Goal: Transaction & Acquisition: Purchase product/service

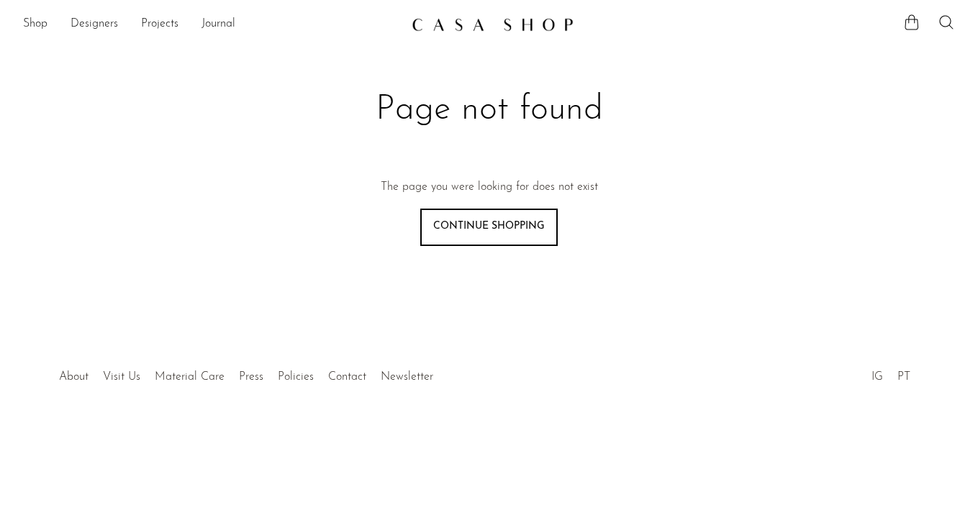
click at [947, 24] on icon at bounding box center [946, 22] width 17 height 17
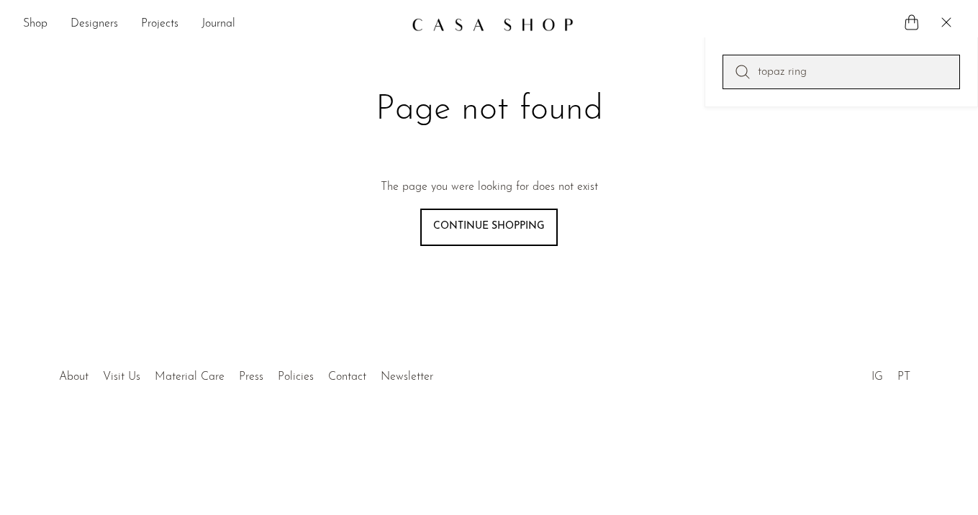
type input "topaz ring"
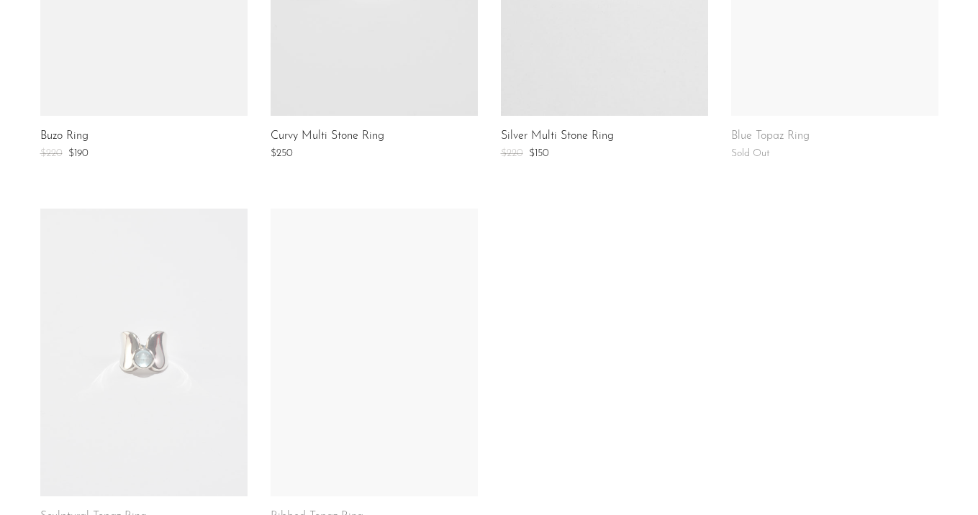
scroll to position [869, 0]
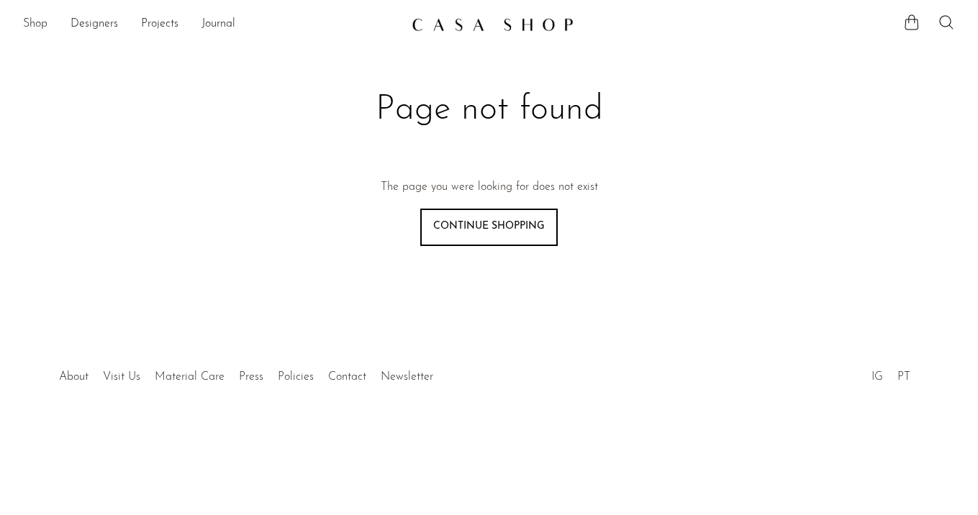
click at [38, 18] on link "Shop" at bounding box center [35, 24] width 24 height 19
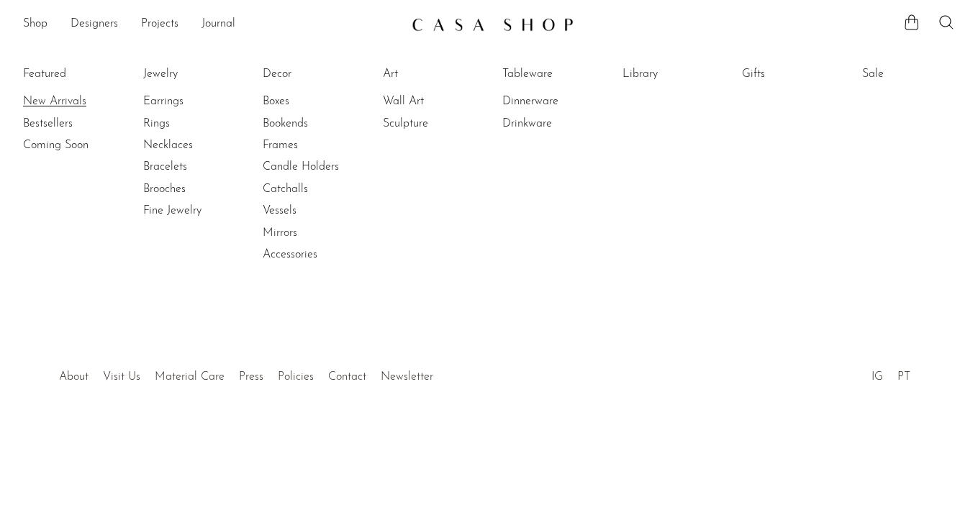
click at [48, 101] on link "New Arrivals" at bounding box center [77, 102] width 108 height 16
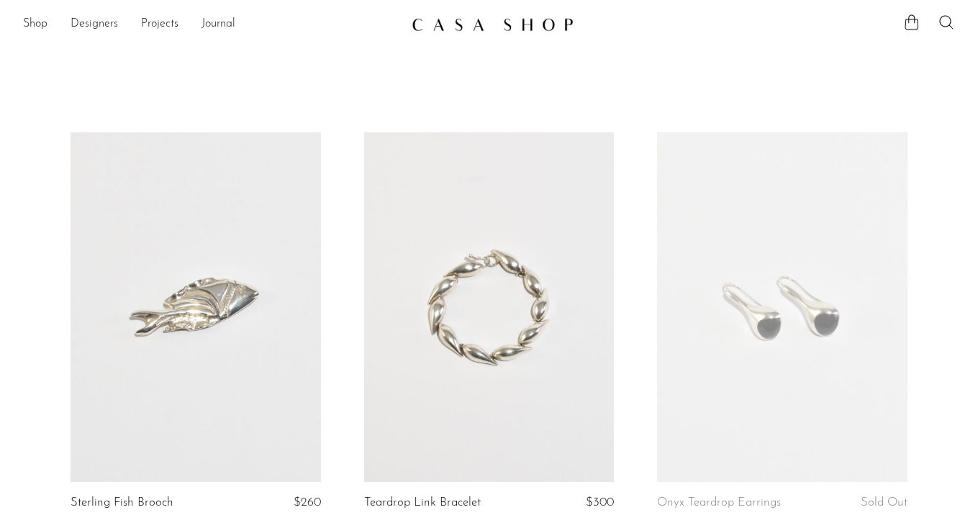
click at [36, 14] on li "Shop Featured New Arrivals Bestsellers Coming Soon Jewelry Jewelry All Earrings…" at bounding box center [35, 24] width 24 height 24
click at [36, 24] on link "Shop" at bounding box center [35, 24] width 24 height 19
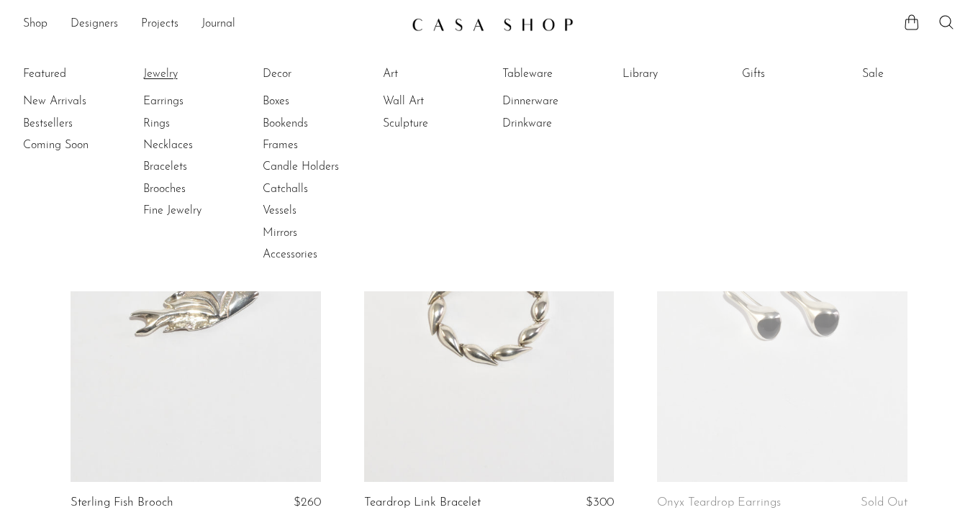
click at [159, 76] on link "Jewelry" at bounding box center [197, 74] width 108 height 16
click at [918, 330] on article "Onyx Teardrop Earrings Sold Out" at bounding box center [783, 339] width 294 height 414
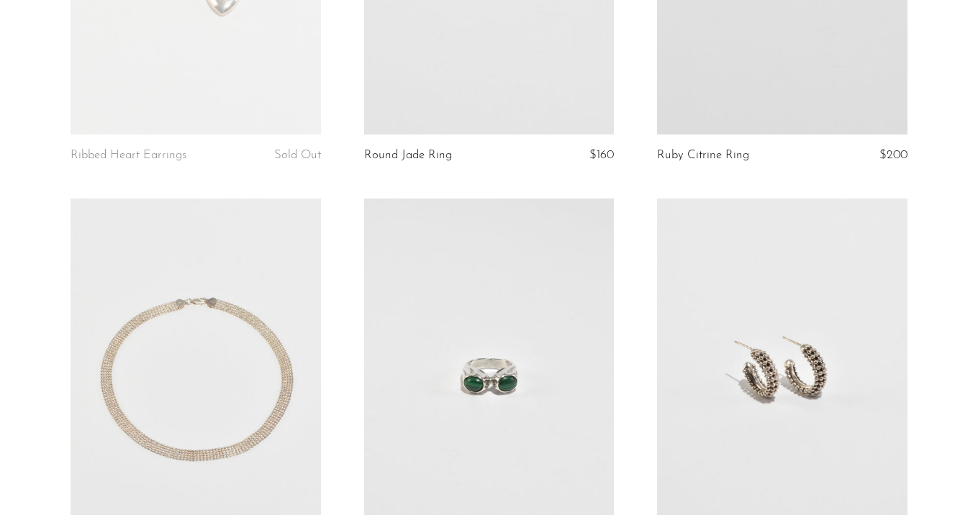
scroll to position [4797, 0]
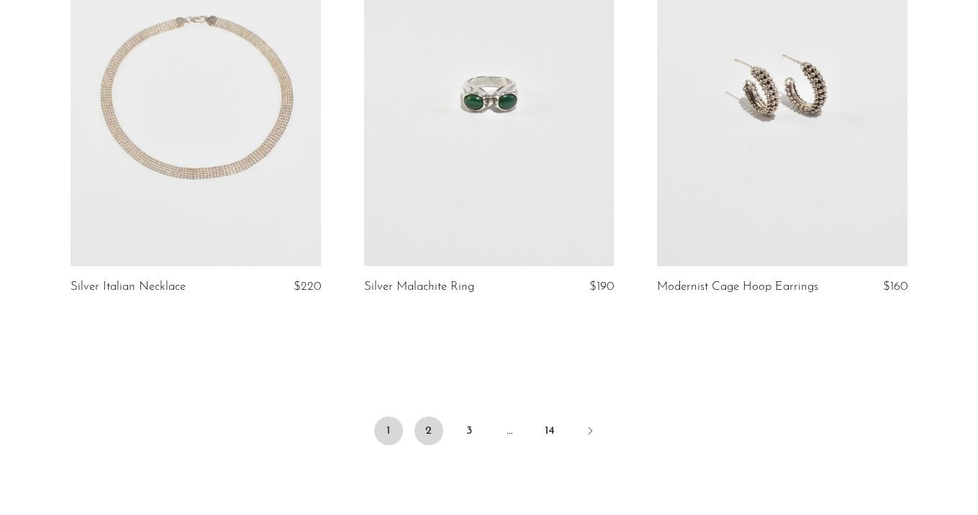
click at [423, 432] on link "2" at bounding box center [429, 431] width 29 height 29
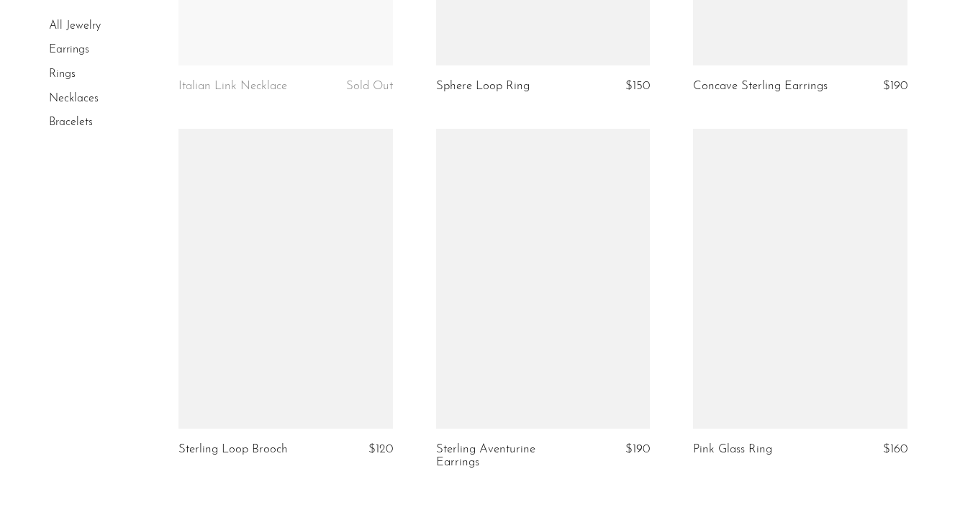
scroll to position [4382, 0]
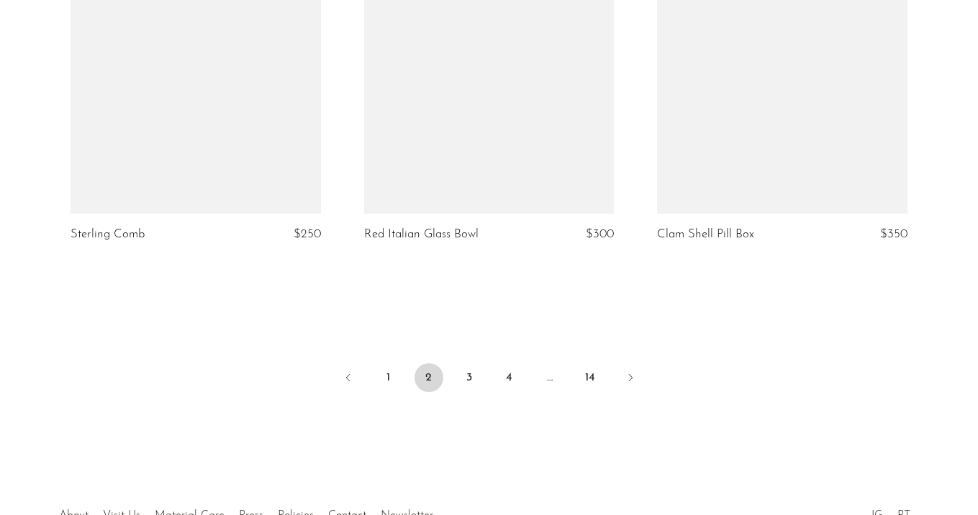
scroll to position [4942, 0]
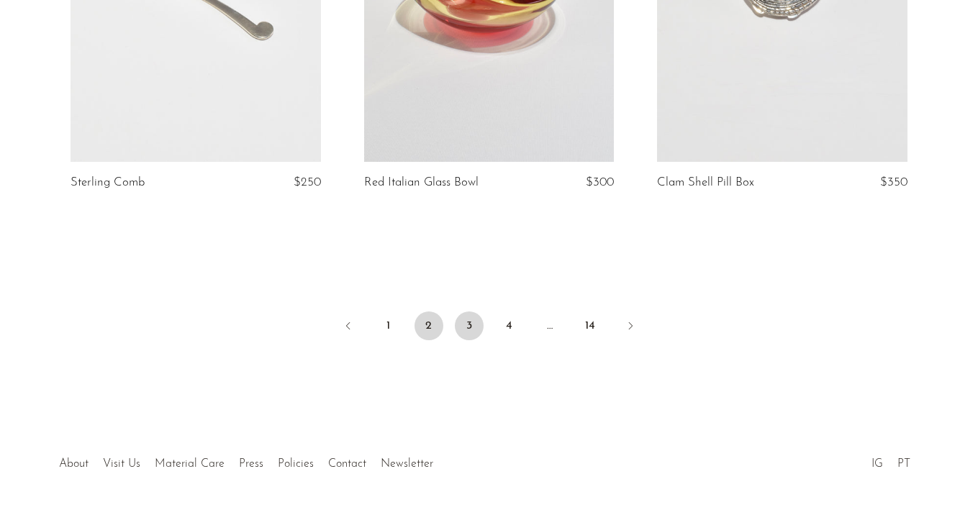
click at [473, 340] on link "3" at bounding box center [469, 326] width 29 height 29
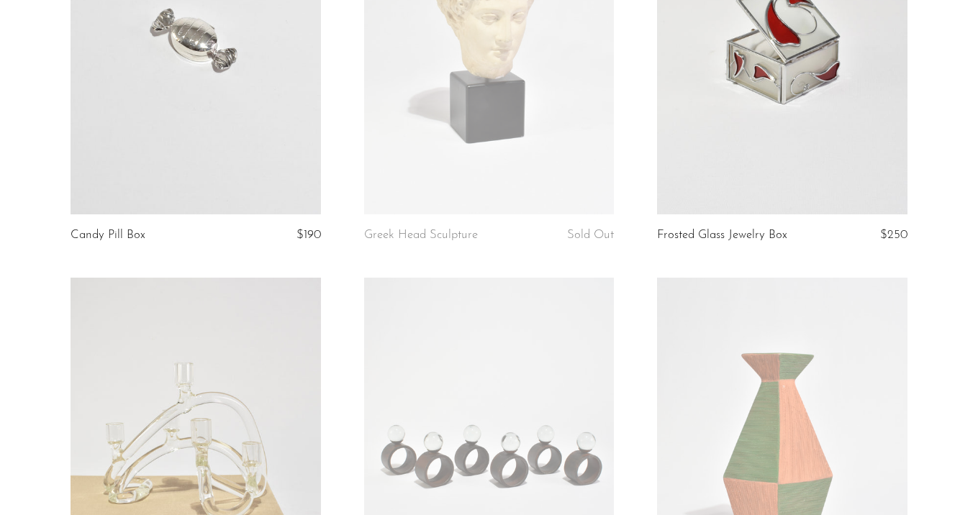
scroll to position [4960, 0]
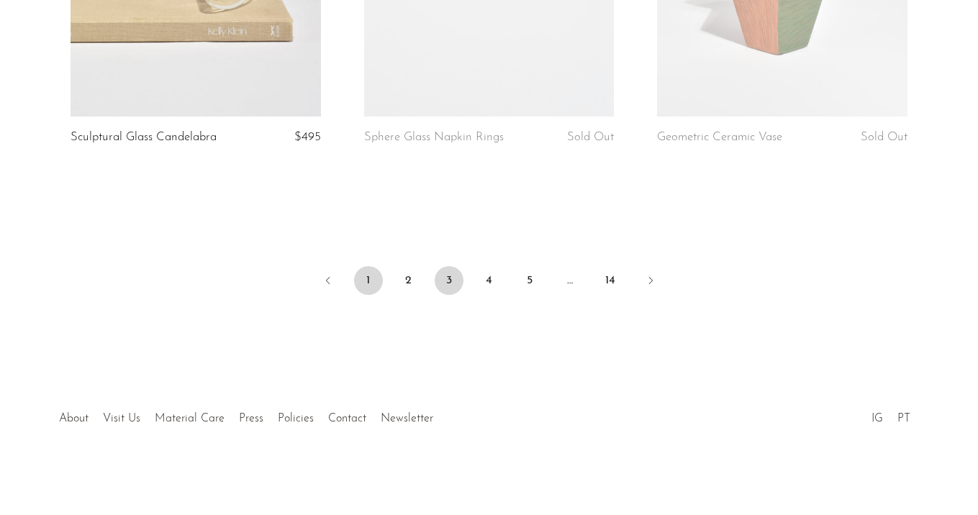
click at [375, 279] on link "1" at bounding box center [368, 280] width 29 height 29
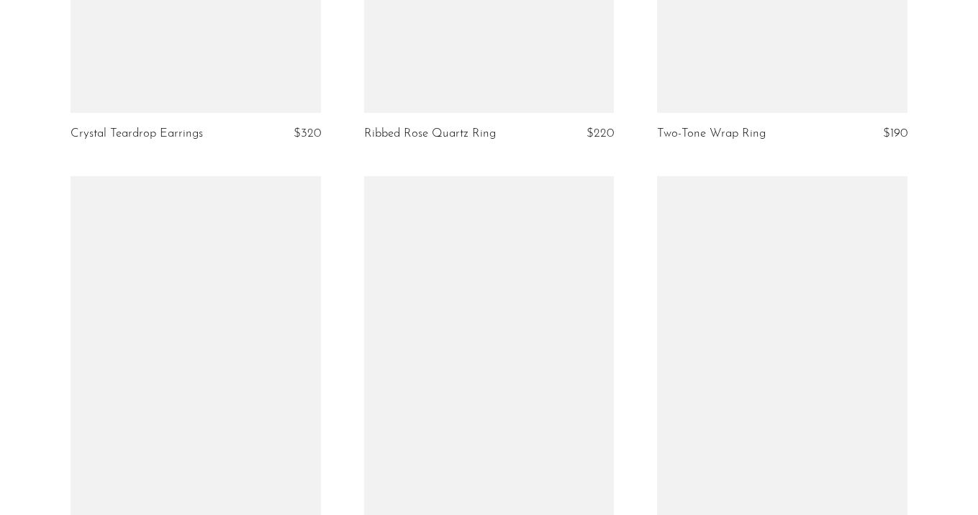
scroll to position [3012, 0]
